Goal: Information Seeking & Learning: Find specific fact

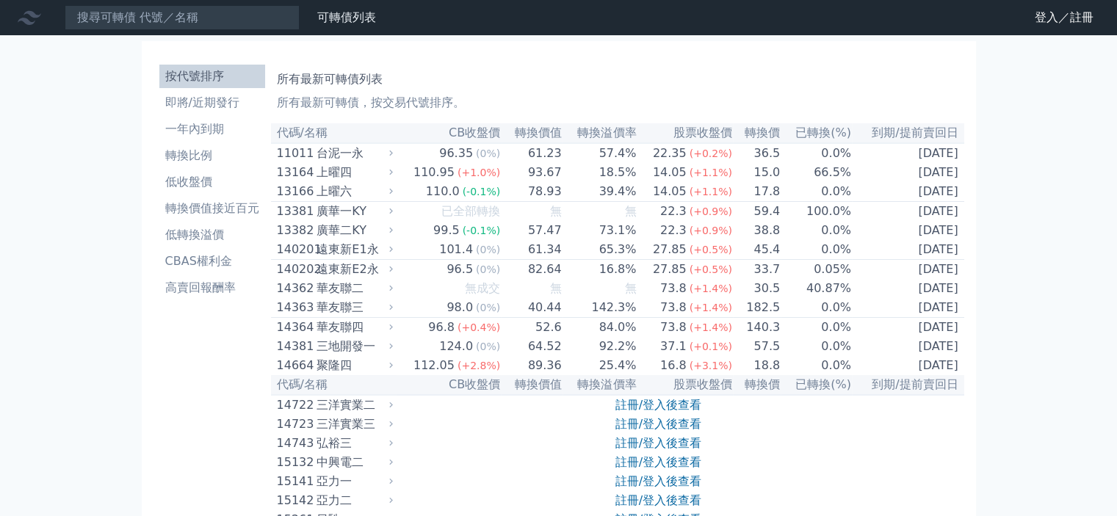
drag, startPoint x: 209, startPoint y: 48, endPoint x: 203, endPoint y: 54, distance: 7.8
click at [143, 11] on input at bounding box center [182, 17] width 235 height 25
paste input "佳邦"
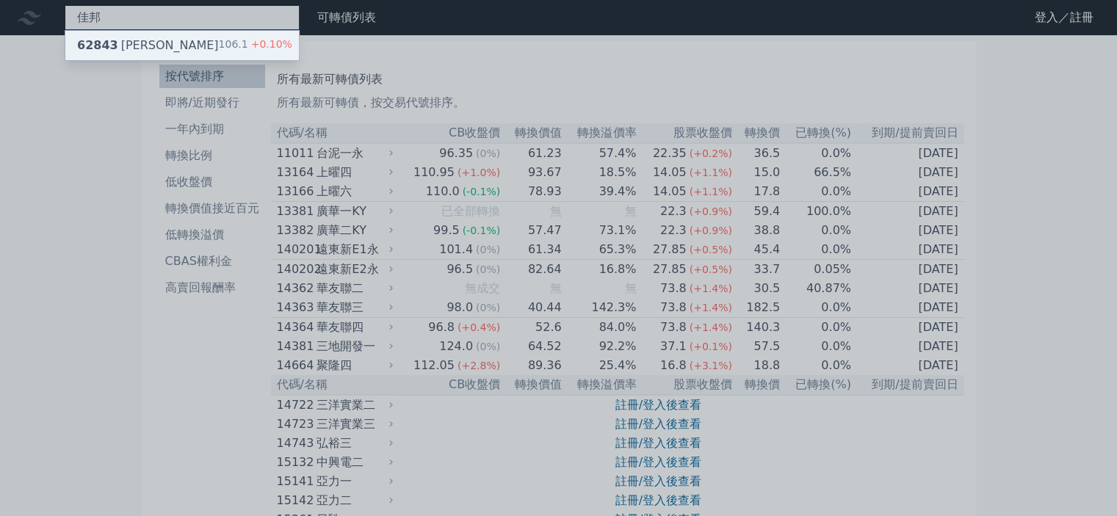
type input "佳邦"
click at [152, 40] on div "62843 佳邦三 106.1 +0.10%" at bounding box center [182, 45] width 234 height 29
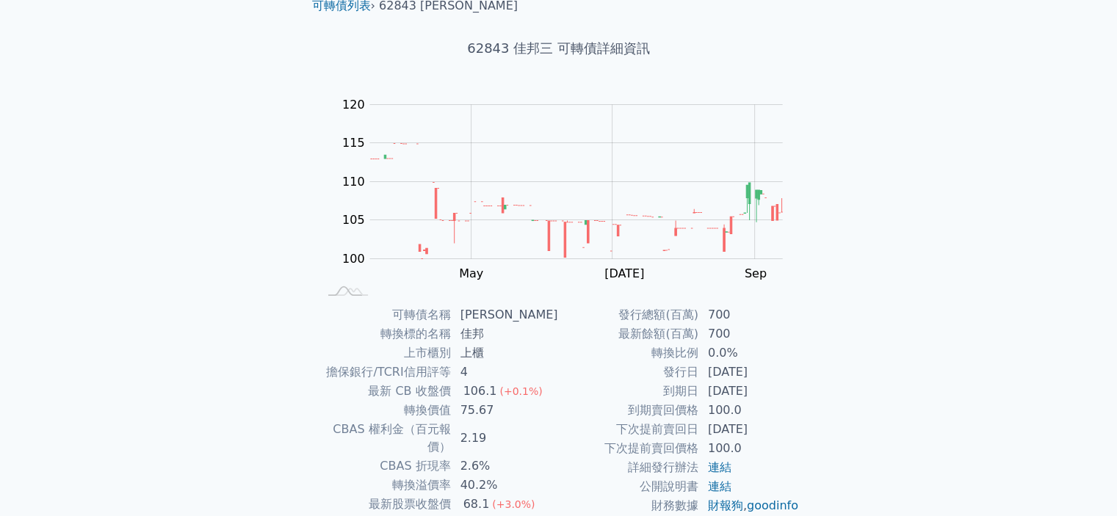
scroll to position [147, 0]
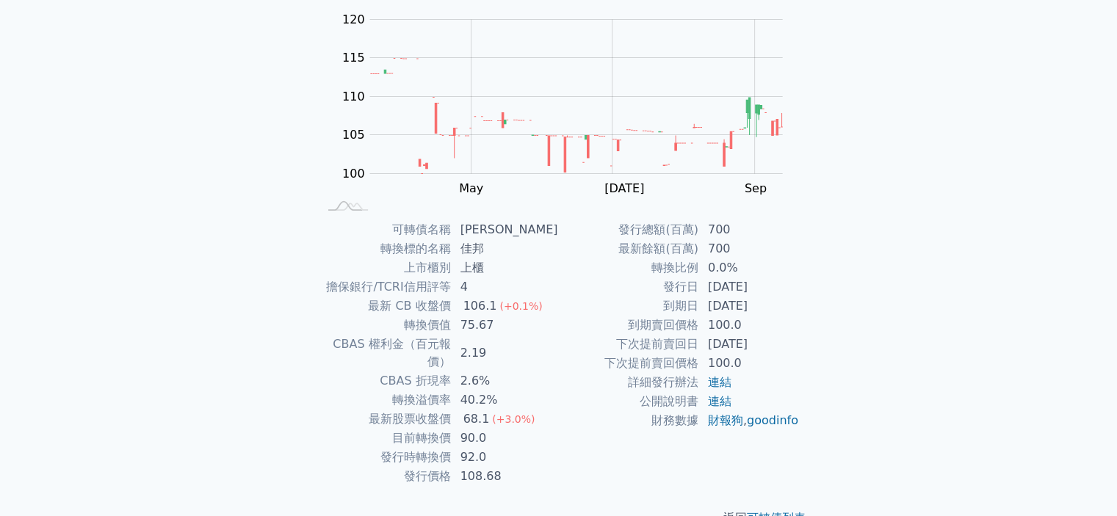
drag, startPoint x: 760, startPoint y: 308, endPoint x: 693, endPoint y: 308, distance: 66.1
click at [693, 308] on tr "到期日 [DATE]" at bounding box center [679, 306] width 241 height 19
drag, startPoint x: 513, startPoint y: 379, endPoint x: 496, endPoint y: 384, distance: 18.4
click at [496, 321] on td "40.2%" at bounding box center [505, 400] width 107 height 19
drag, startPoint x: 494, startPoint y: 426, endPoint x: 467, endPoint y: 425, distance: 26.5
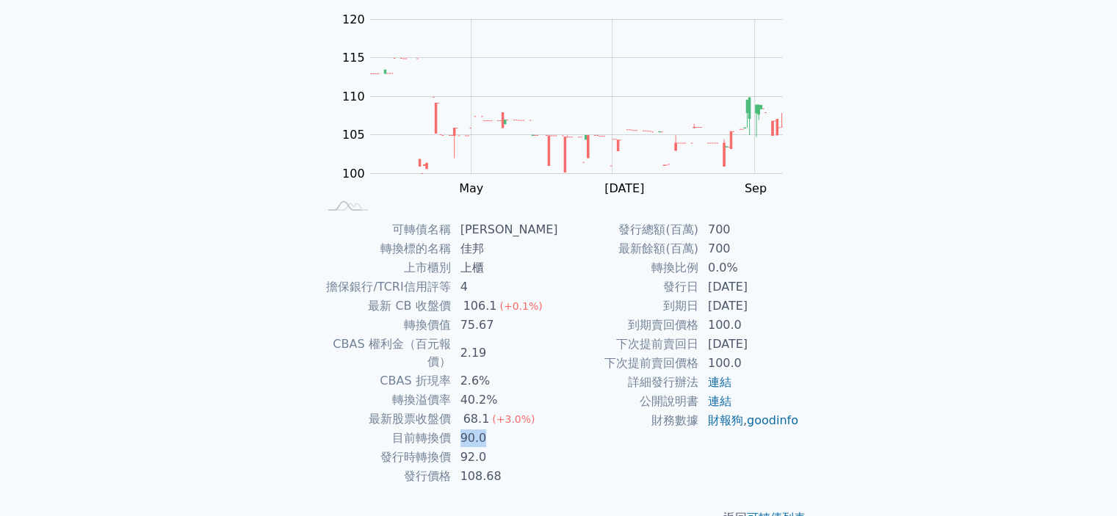
click at [467, 321] on td "90.0" at bounding box center [505, 438] width 107 height 19
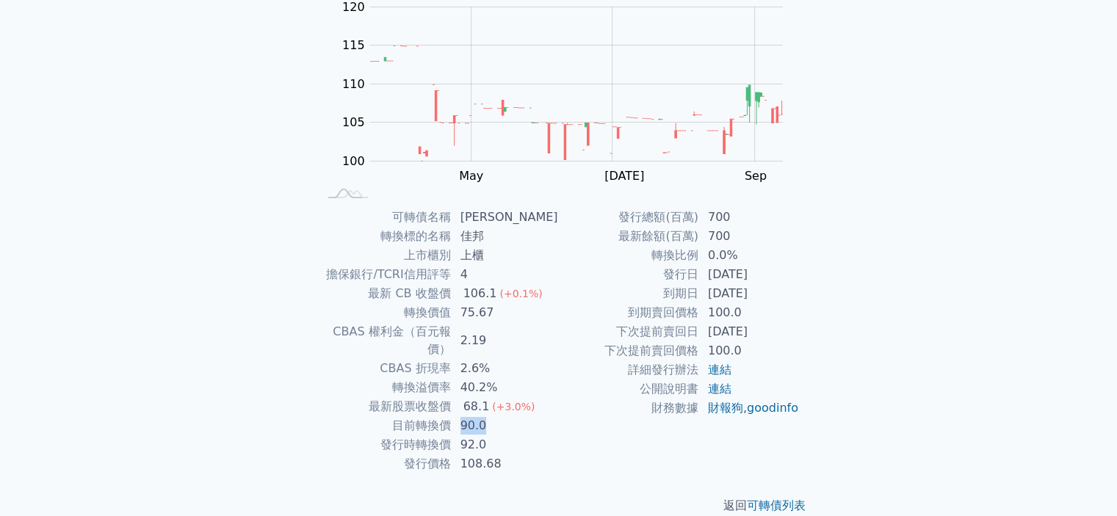
scroll to position [164, 0]
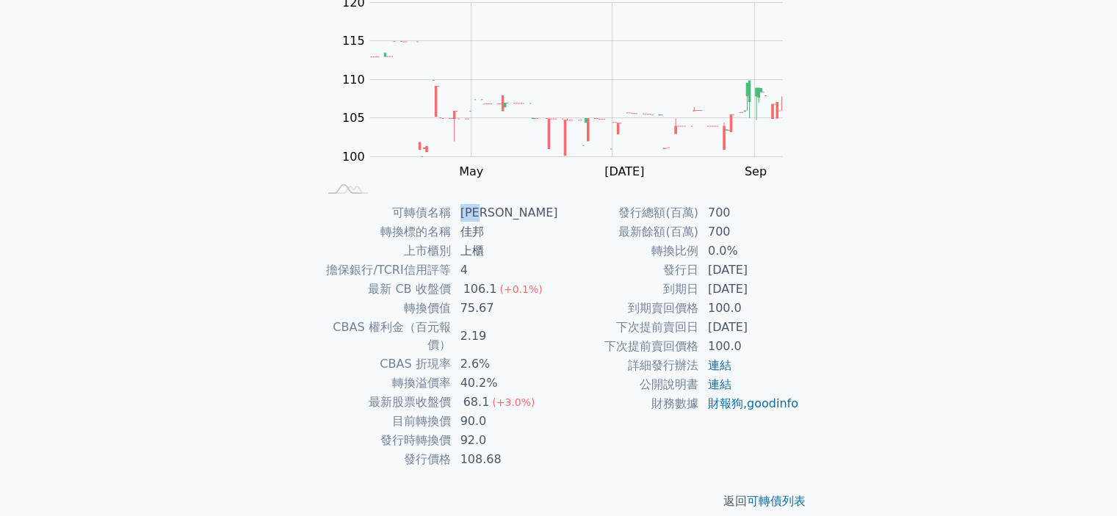
drag, startPoint x: 500, startPoint y: 207, endPoint x: 467, endPoint y: 215, distance: 33.3
click at [467, 215] on td "[PERSON_NAME]" at bounding box center [505, 212] width 107 height 19
copy td "[PERSON_NAME]"
